Goal: Task Accomplishment & Management: Manage account settings

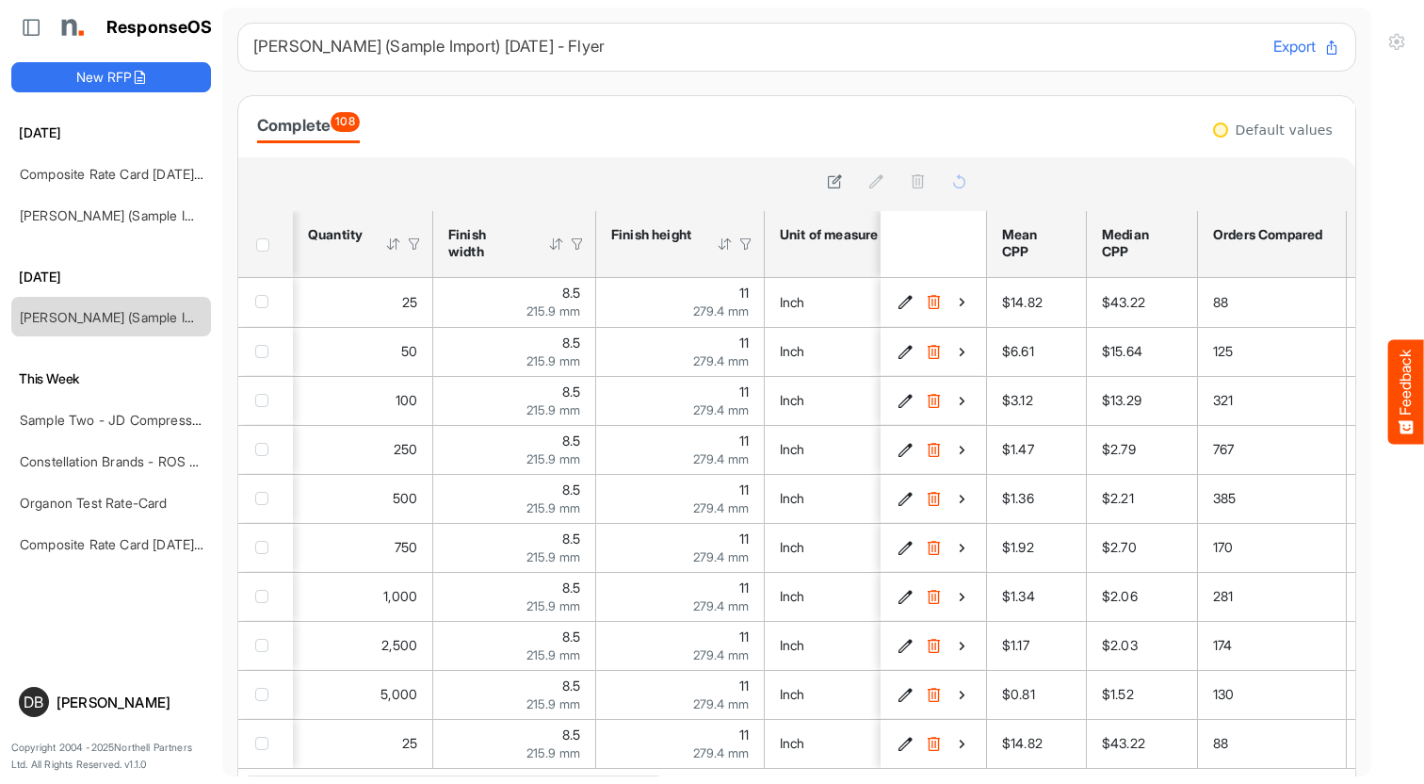
scroll to position [0, 869]
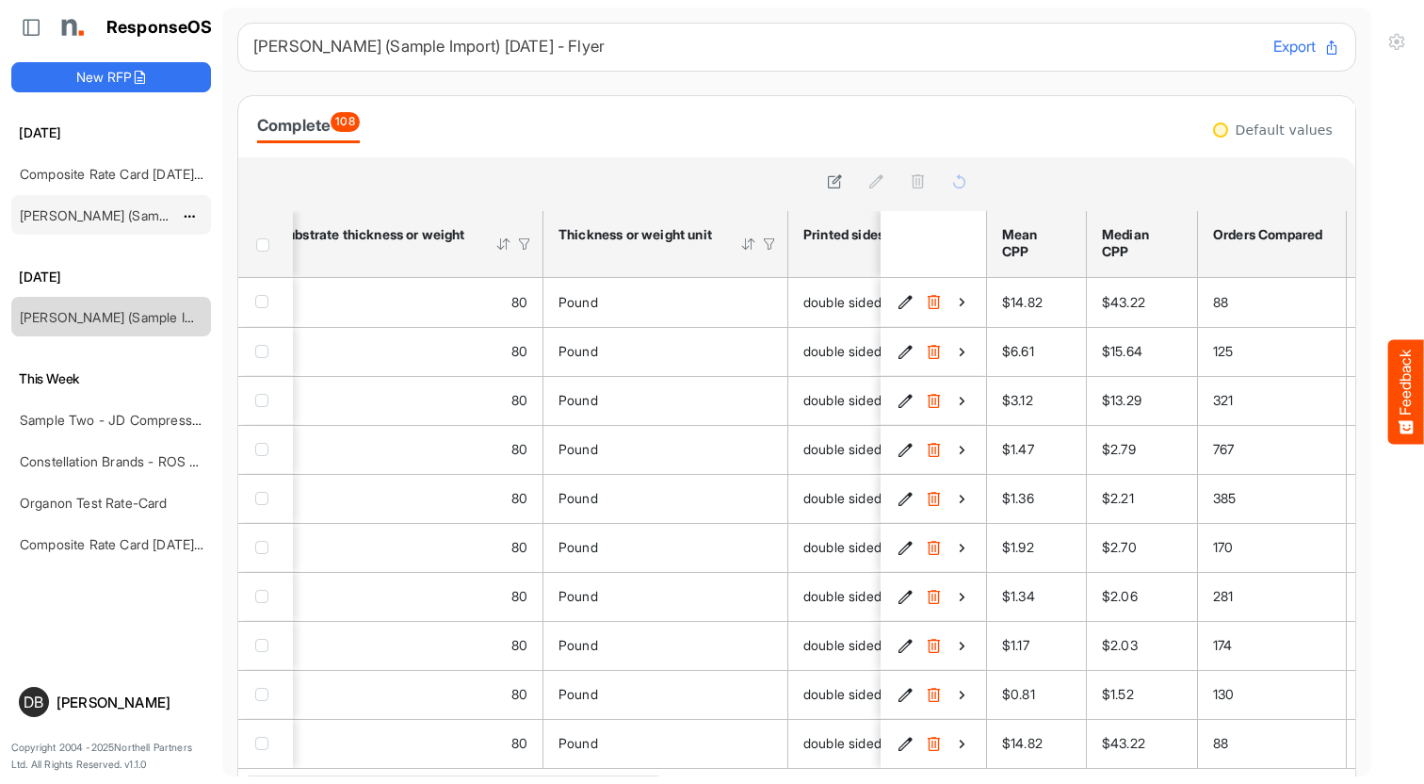
click at [94, 218] on link "John Deere (Sample Import) April 2025 - Flyer - Short" at bounding box center [189, 215] width 339 height 16
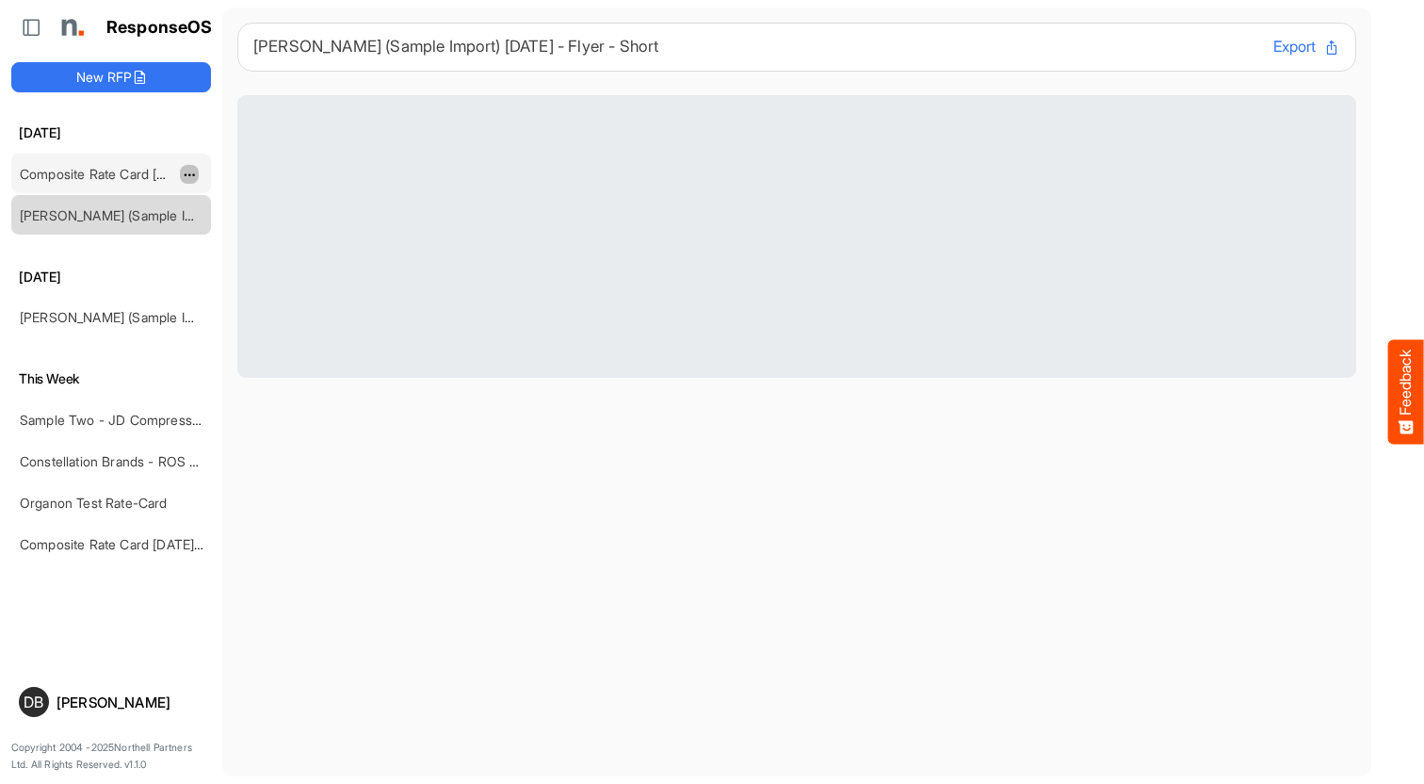
click at [190, 172] on span "dropdownbutton" at bounding box center [187, 175] width 9 height 13
click at [143, 162] on div "Composite Rate Card May 15_smaller" at bounding box center [96, 173] width 168 height 38
click at [141, 173] on link "Composite Rate Card May 15_smaller" at bounding box center [131, 174] width 223 height 16
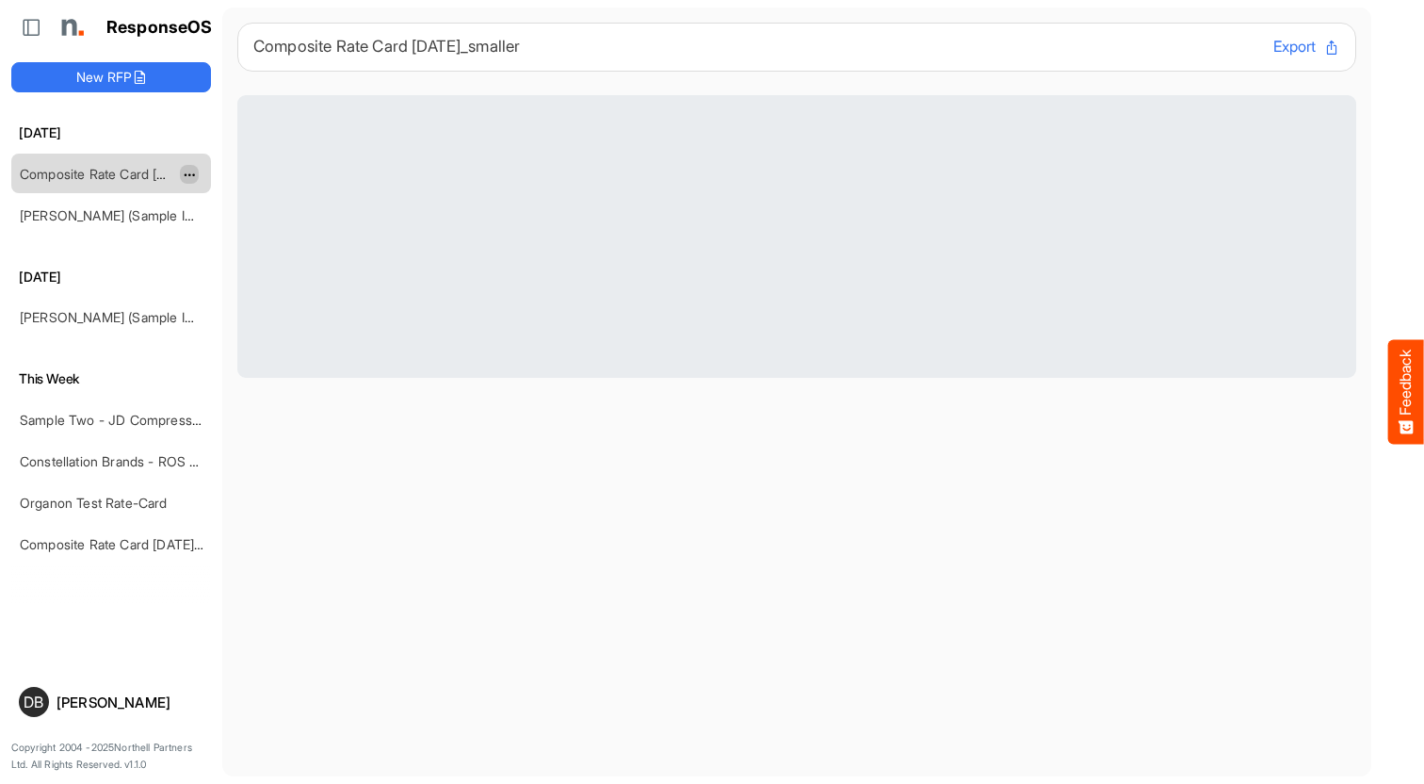
click at [191, 172] on span "dropdownbutton" at bounding box center [187, 175] width 9 height 13
click at [250, 237] on li "Delete" at bounding box center [236, 232] width 113 height 28
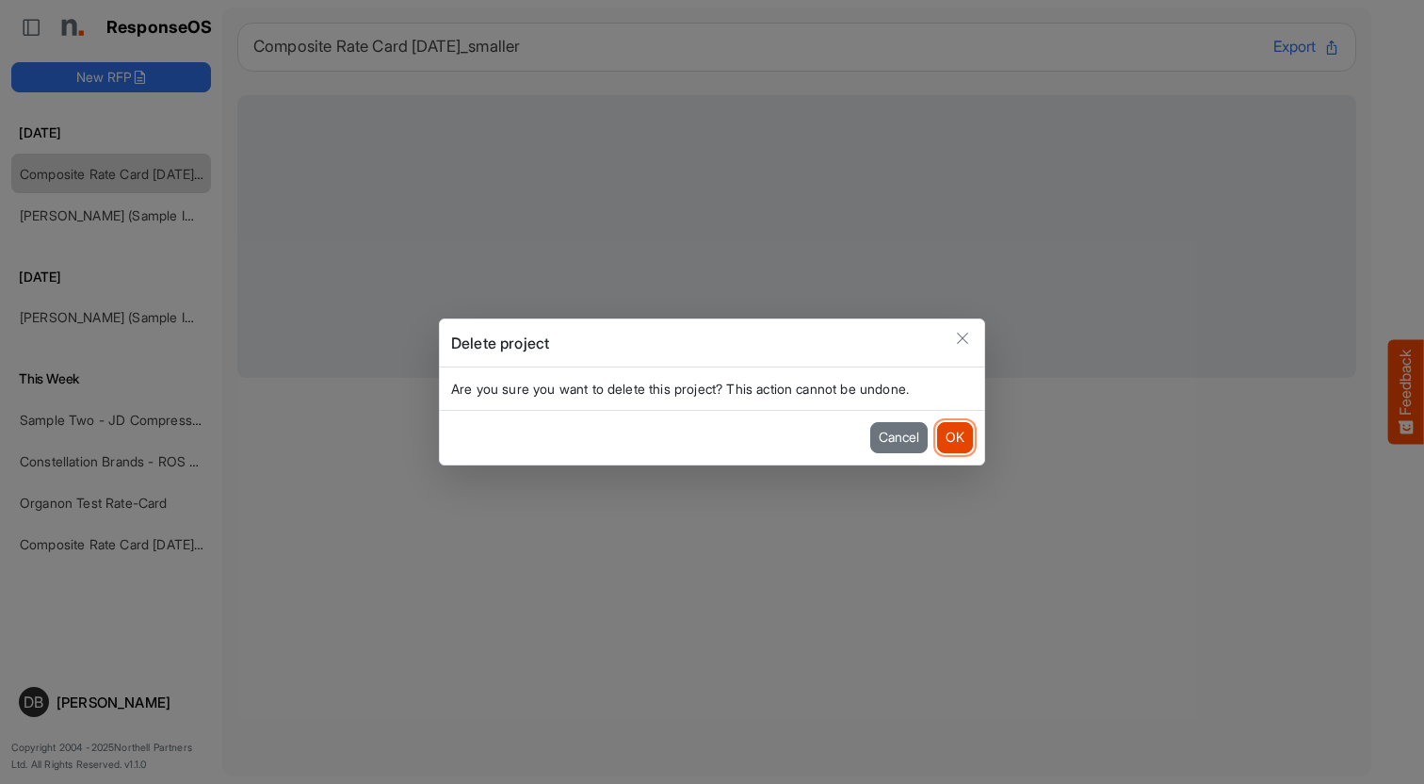
click at [958, 430] on button "OK" at bounding box center [955, 437] width 36 height 30
